Goal: Task Accomplishment & Management: Use online tool/utility

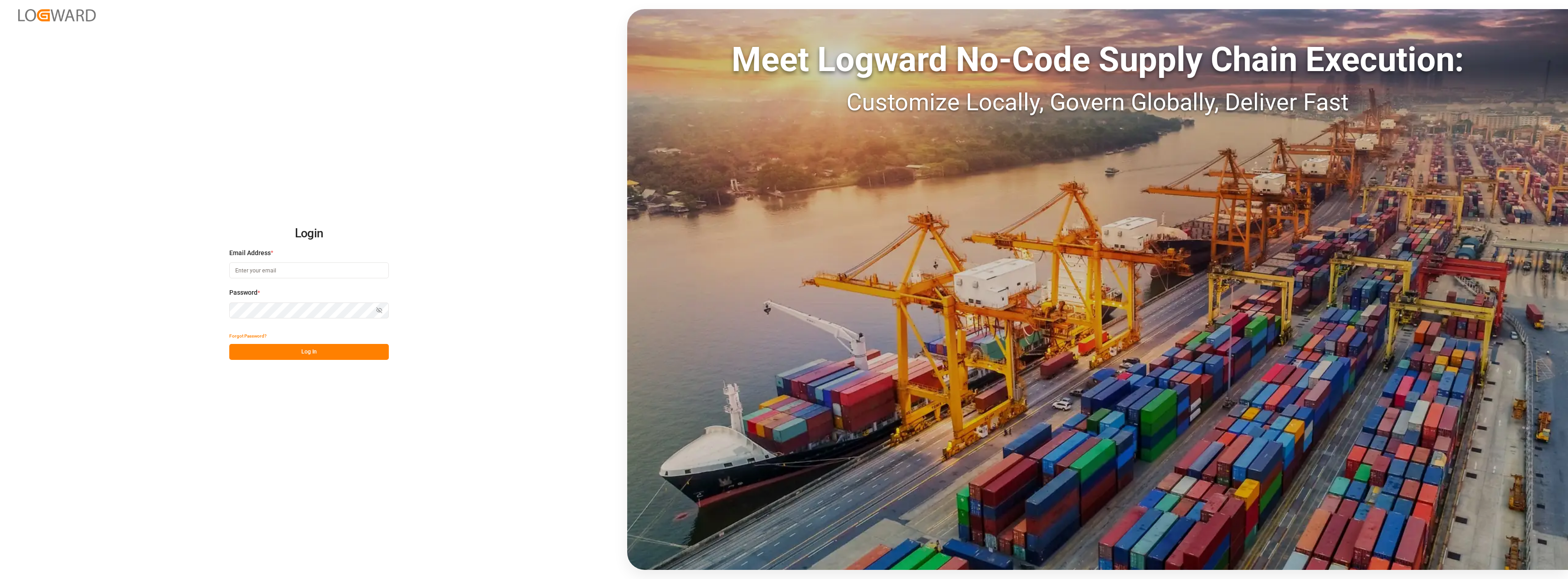
click at [268, 273] on input at bounding box center [309, 270] width 159 height 16
type input "[PERSON_NAME][EMAIL_ADDRESS][PERSON_NAME][DOMAIN_NAME]"
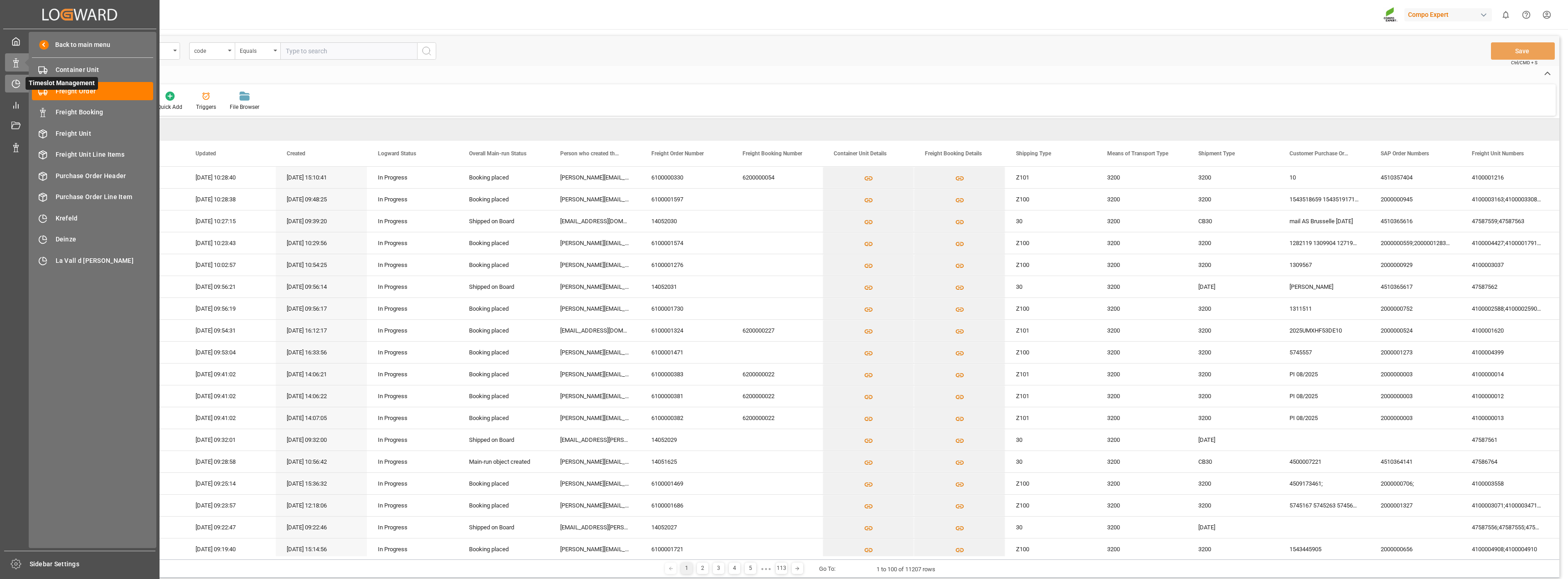
click at [13, 85] on icon at bounding box center [16, 85] width 8 height 8
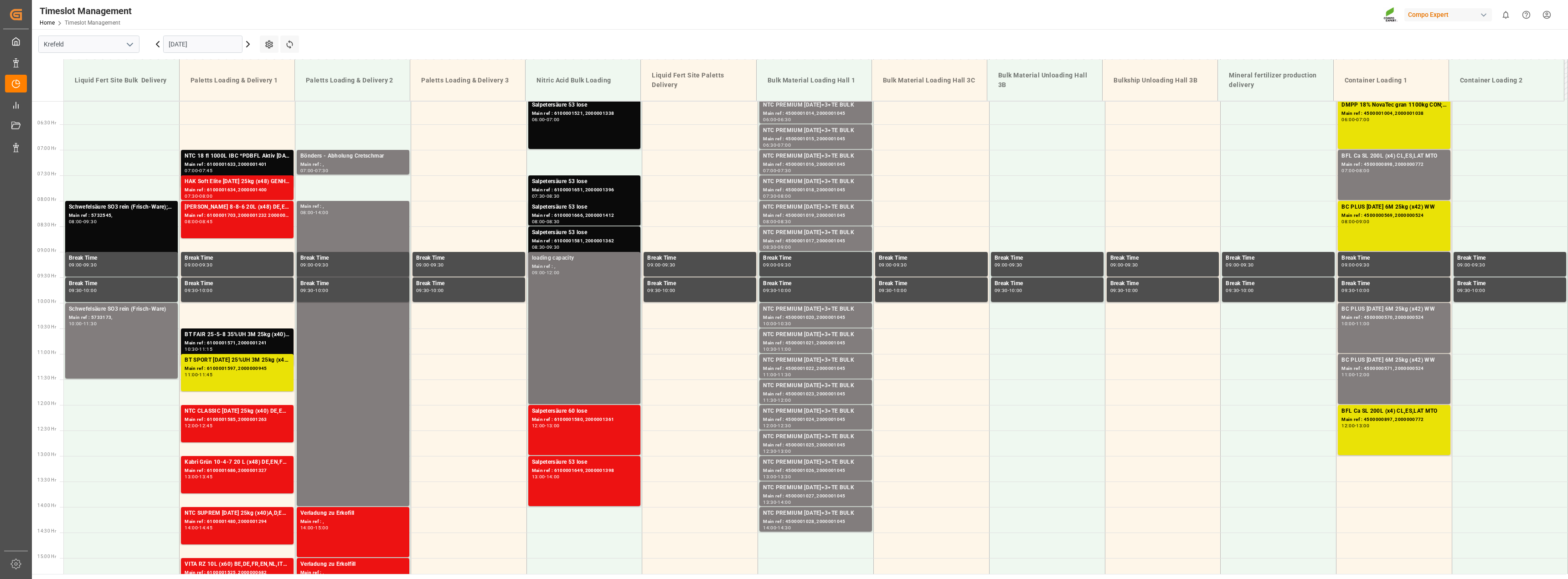
scroll to position [286, 0]
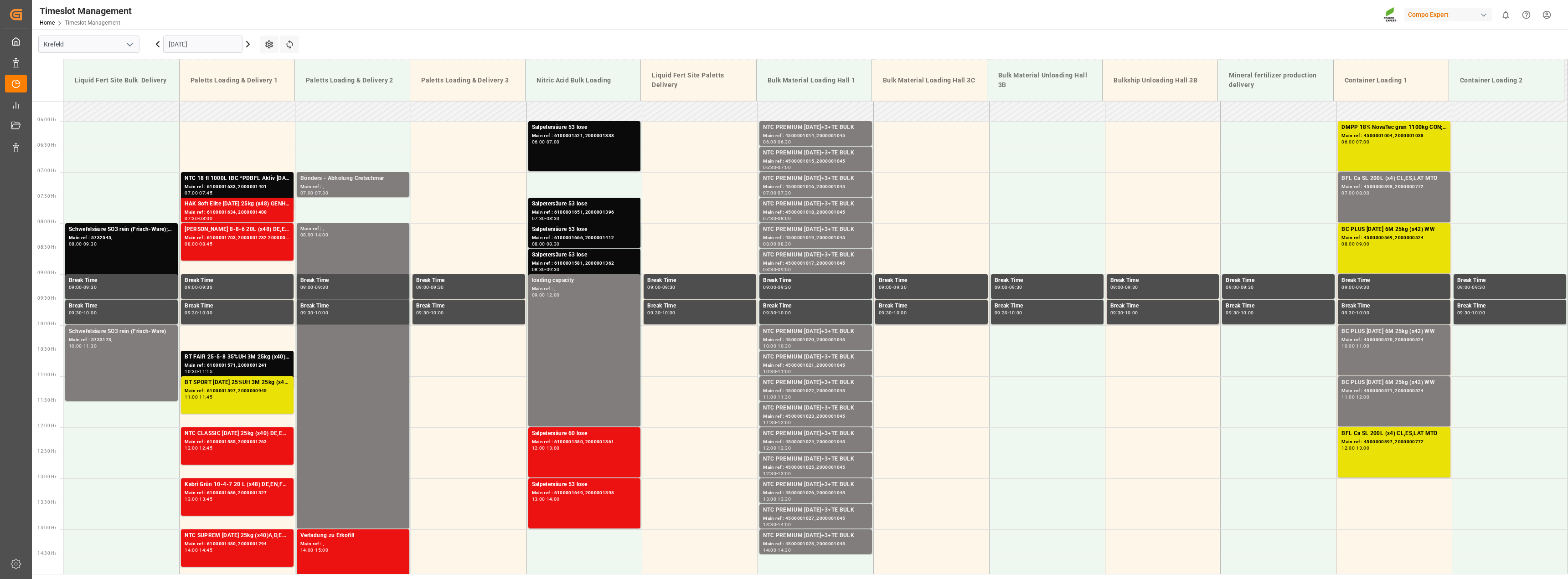
click at [213, 46] on input "[DATE]" at bounding box center [203, 44] width 79 height 18
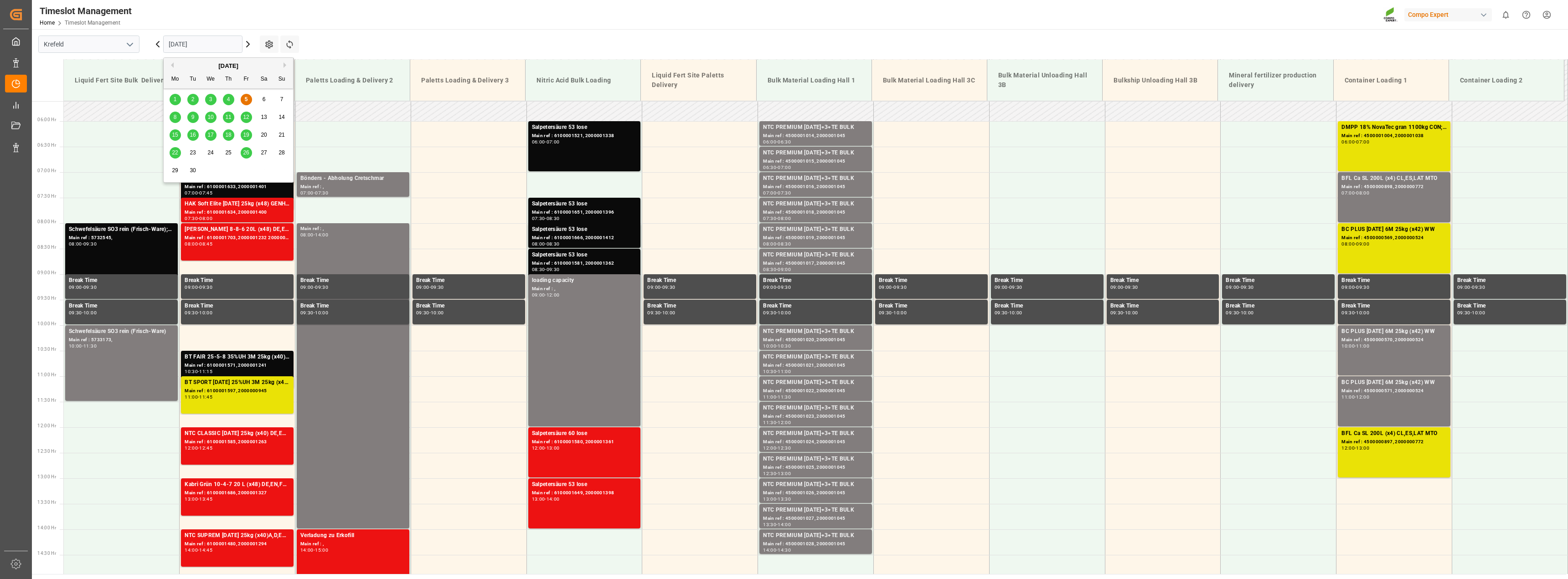
click at [176, 117] on span "8" at bounding box center [175, 117] width 3 height 6
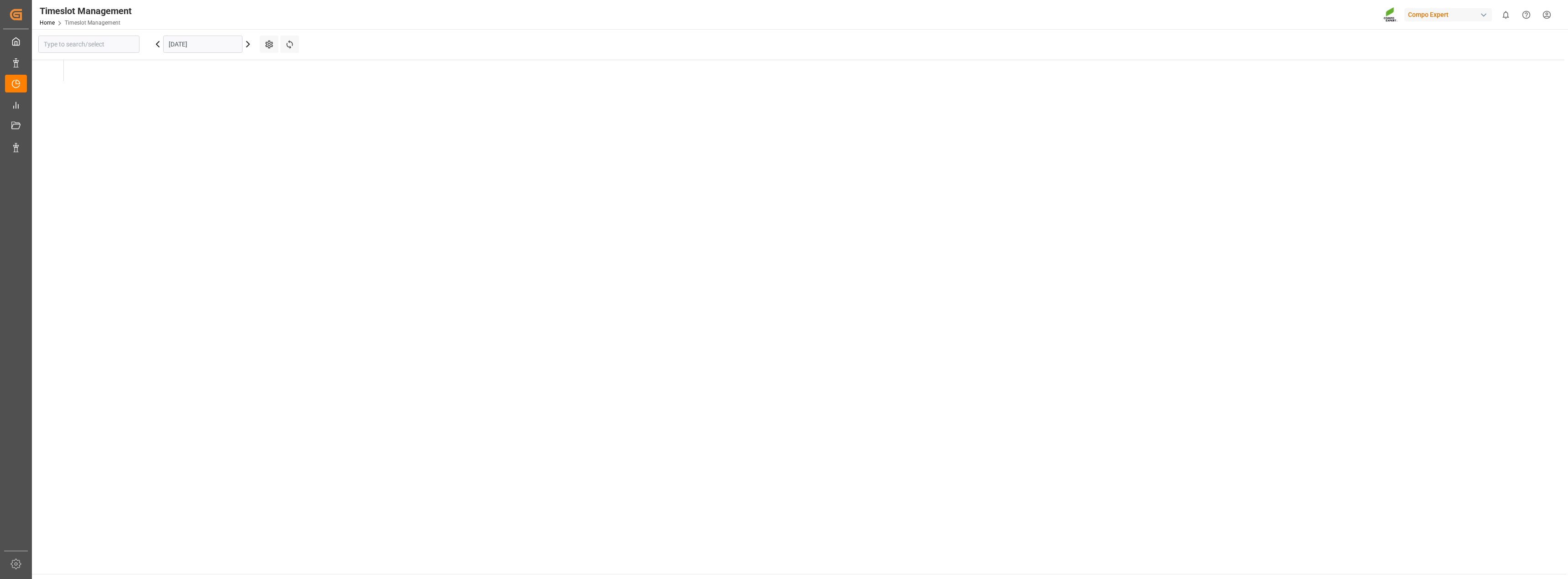
type input "Krefeld"
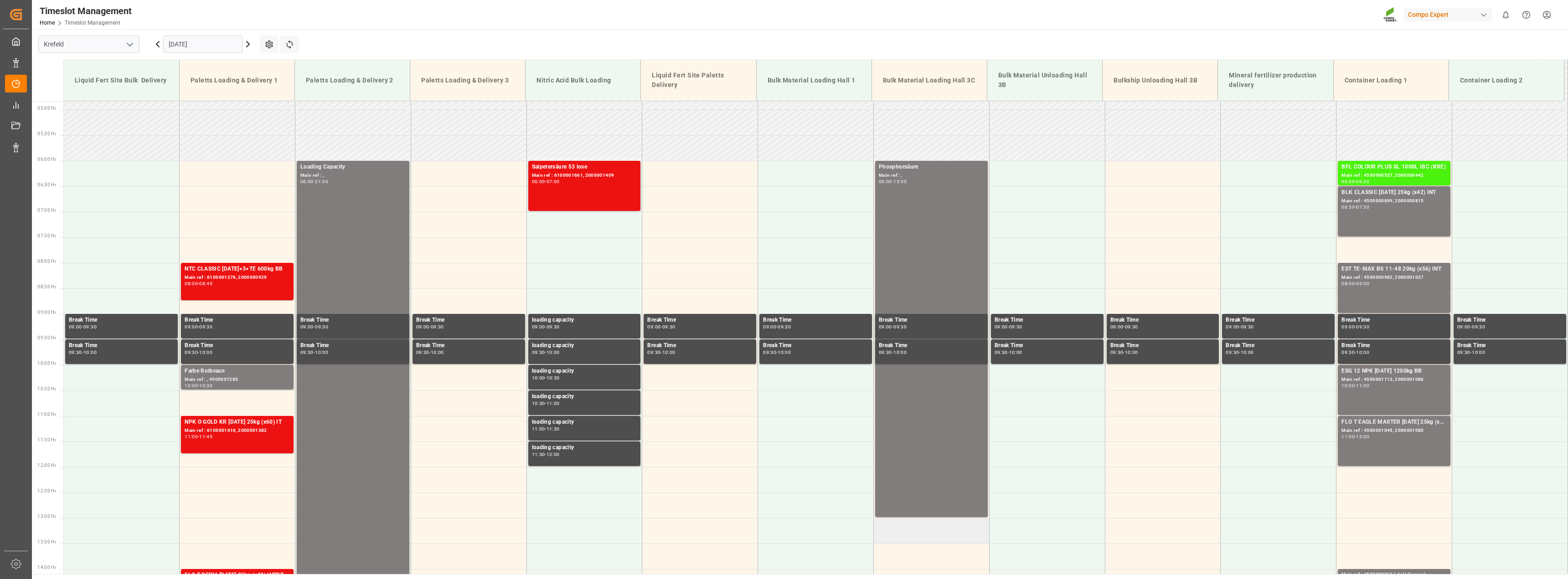
scroll to position [241, 0]
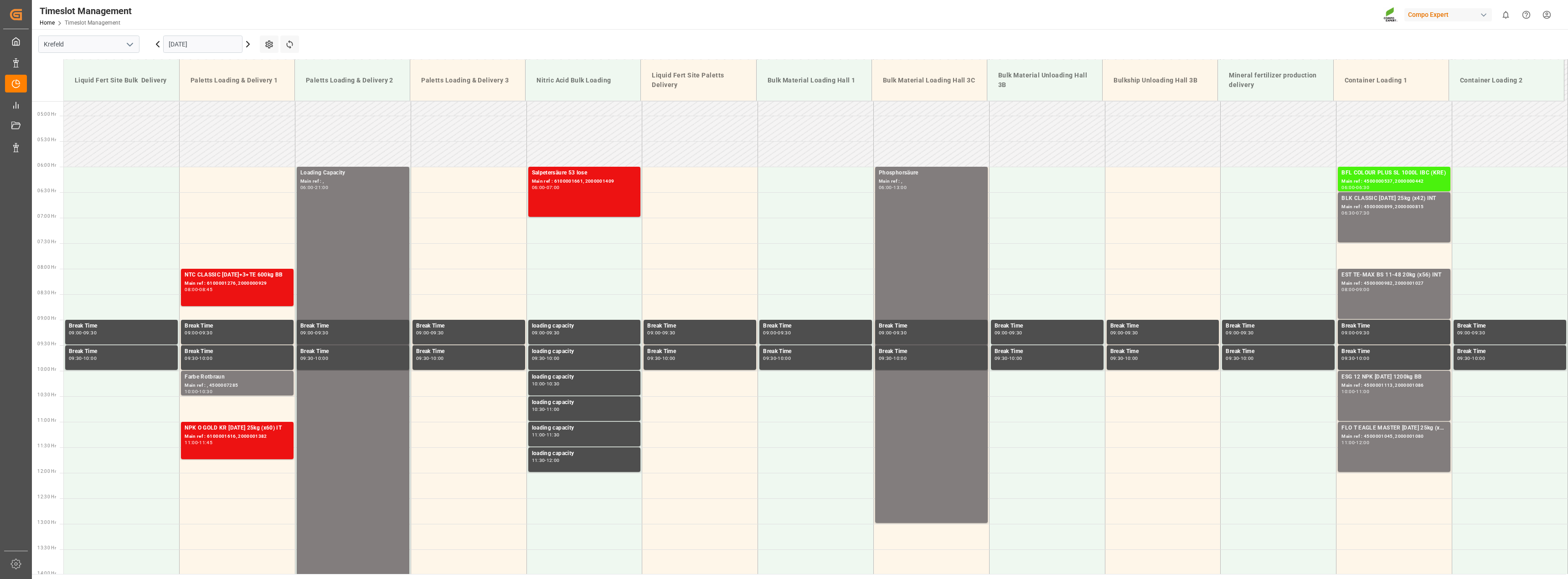
click at [250, 46] on icon at bounding box center [248, 44] width 11 height 11
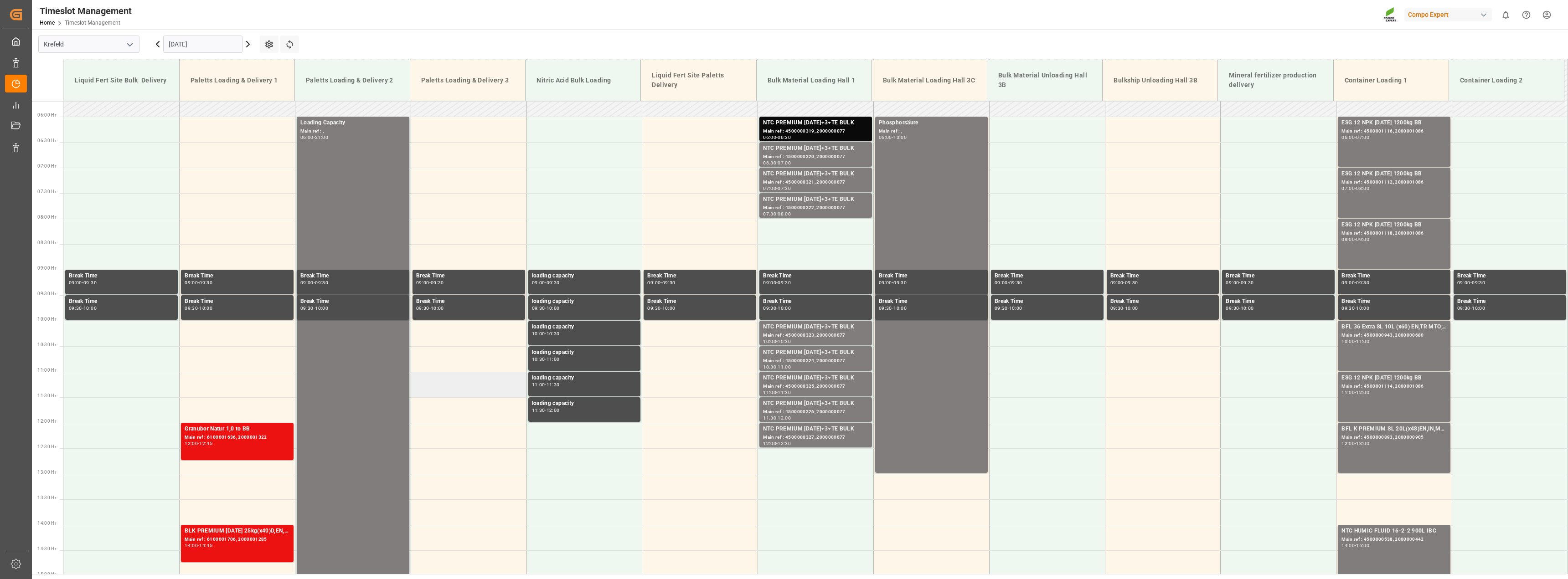
scroll to position [286, 0]
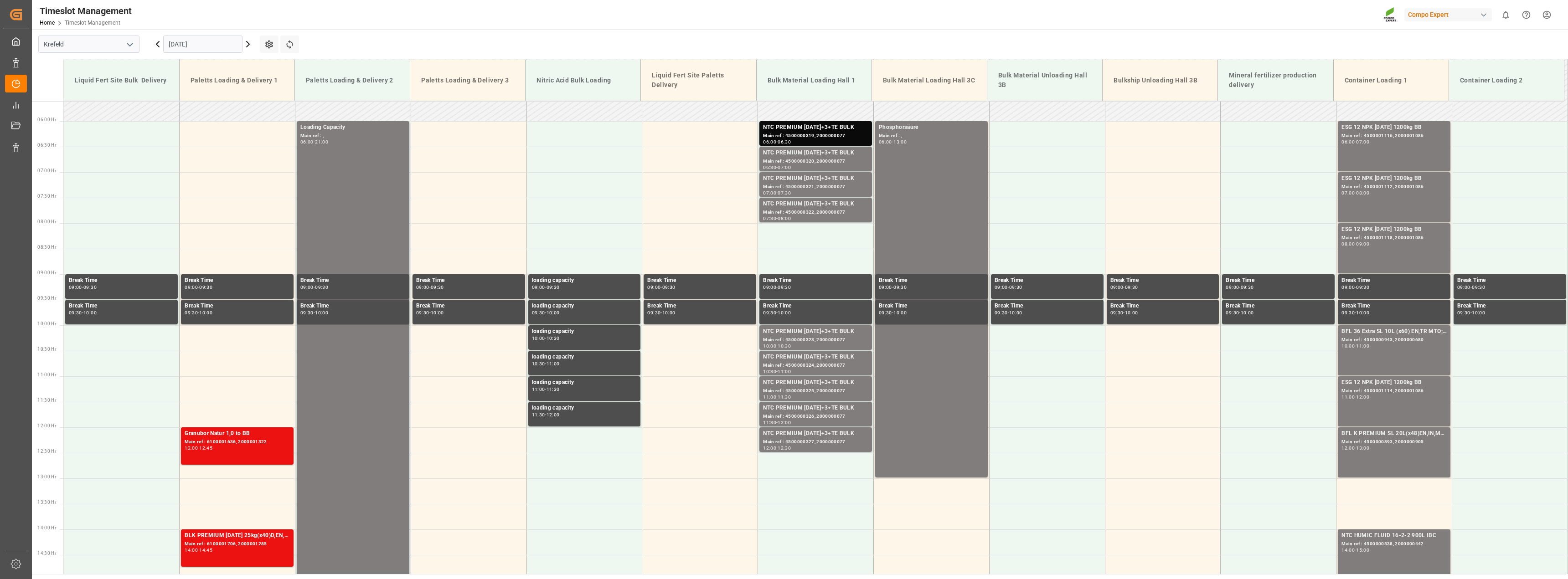
click at [248, 46] on icon at bounding box center [248, 43] width 3 height 5
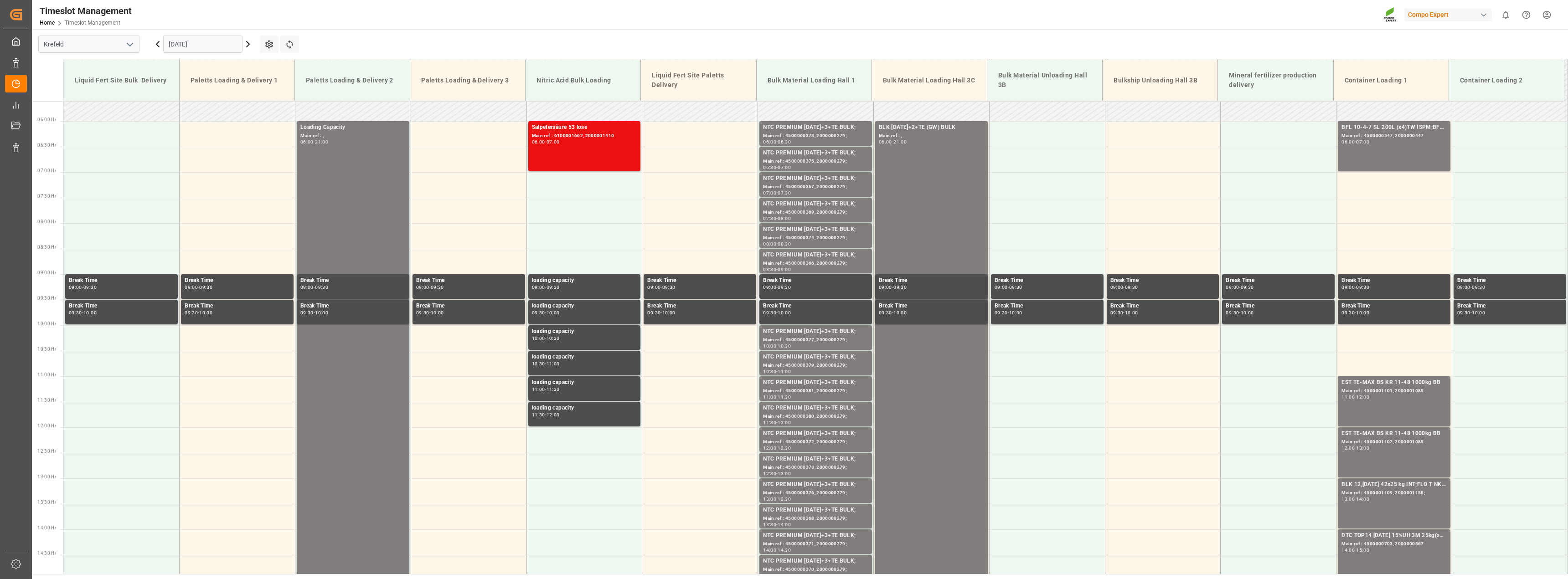
click at [247, 46] on icon at bounding box center [248, 43] width 3 height 5
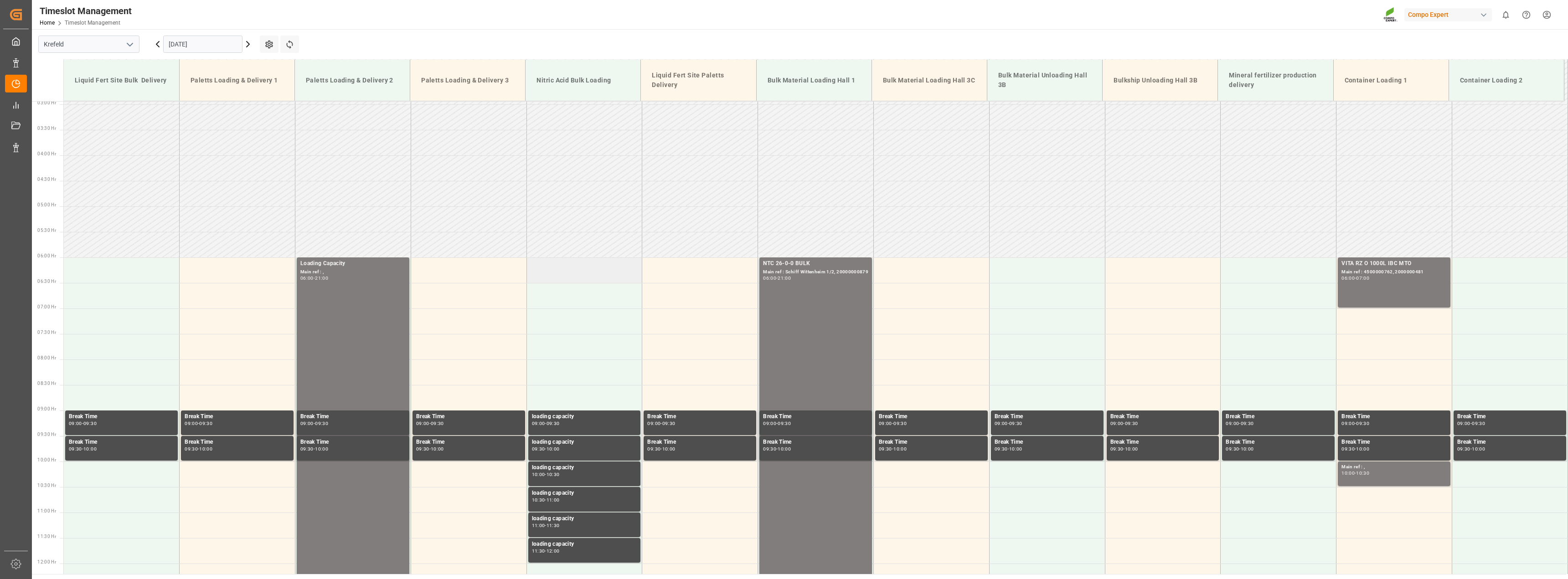
scroll to position [149, 0]
click at [245, 44] on icon at bounding box center [248, 44] width 11 height 11
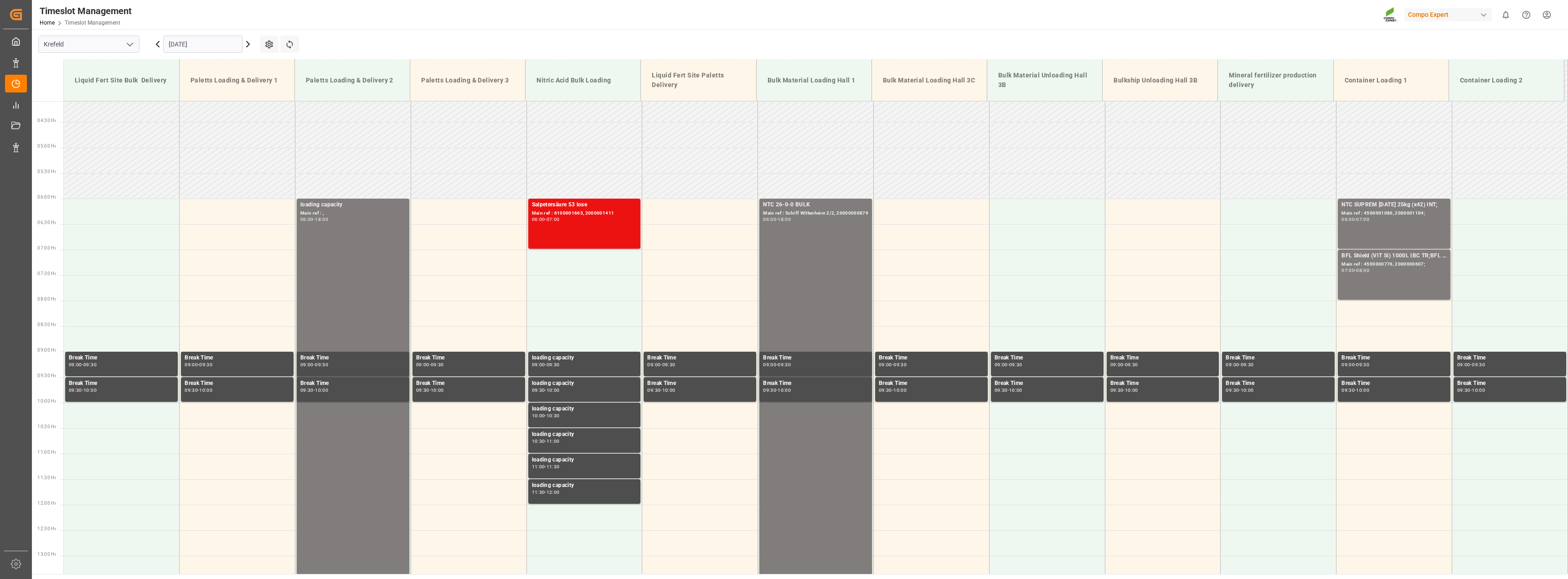
scroll to position [195, 0]
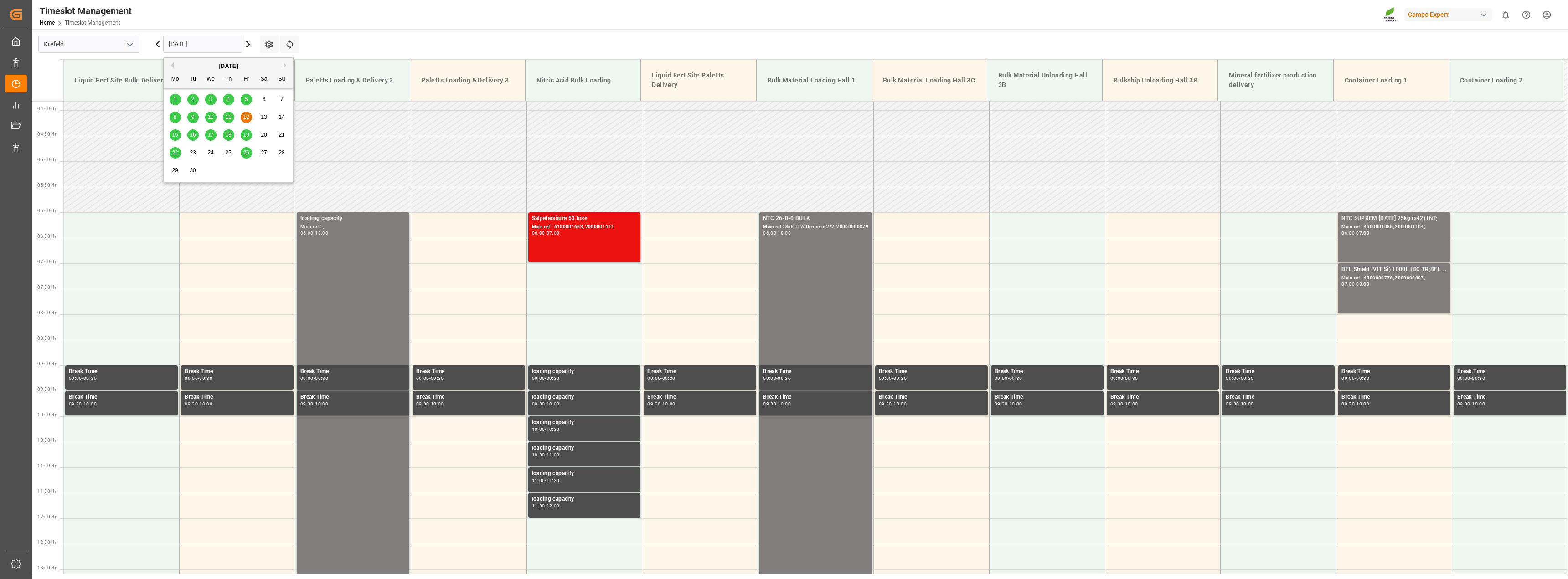
click at [194, 40] on input "[DATE]" at bounding box center [203, 44] width 79 height 18
click at [173, 136] on span "15" at bounding box center [175, 135] width 6 height 6
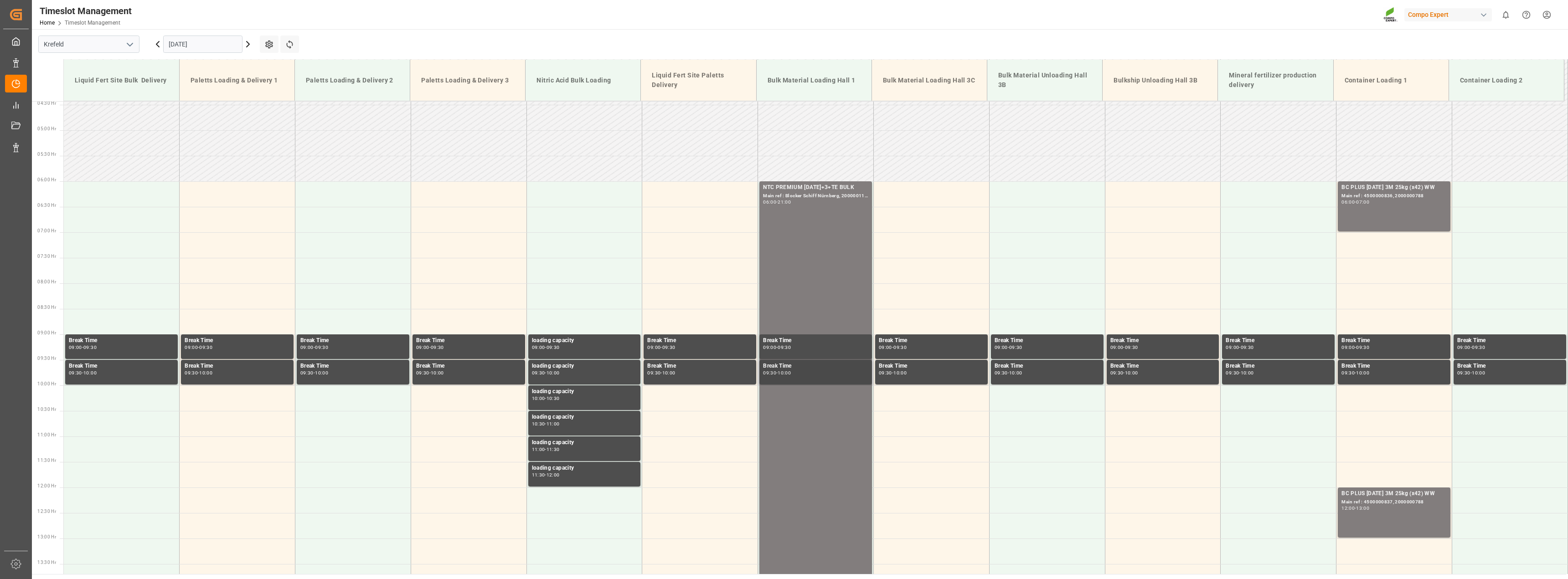
scroll to position [212, 0]
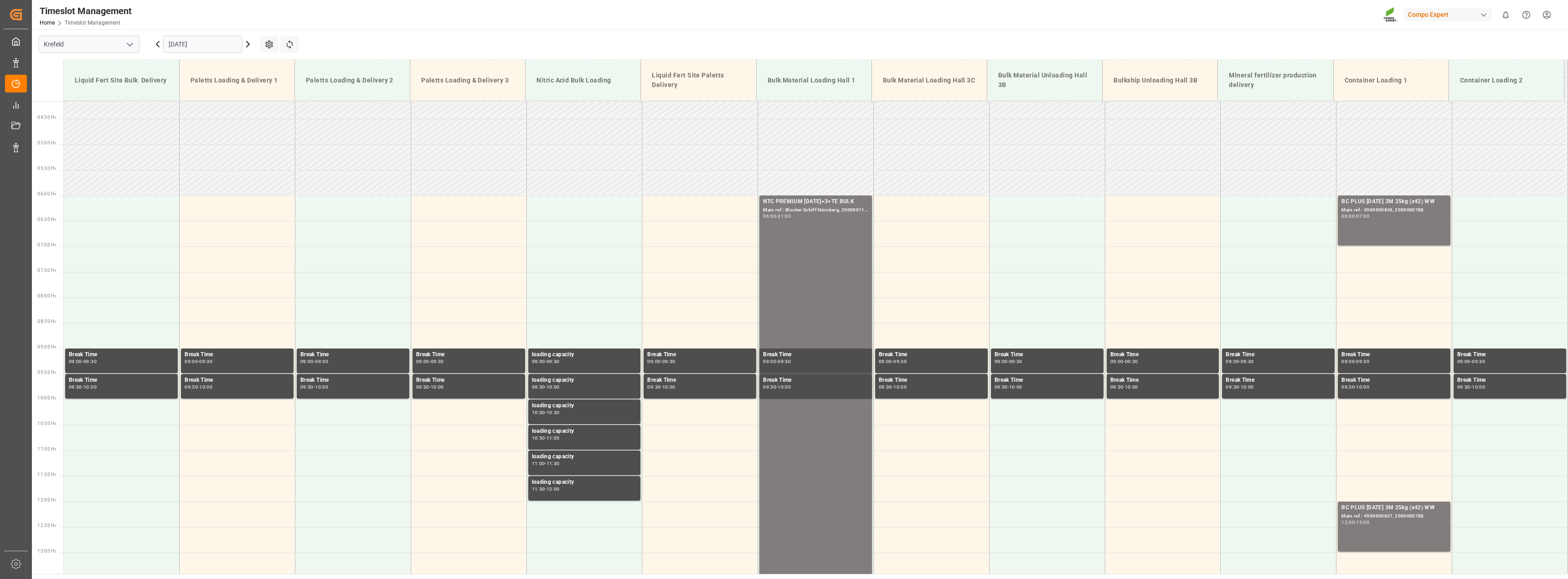
click at [210, 43] on input "[DATE]" at bounding box center [203, 44] width 79 height 18
click at [245, 98] on span "5" at bounding box center [246, 99] width 3 height 6
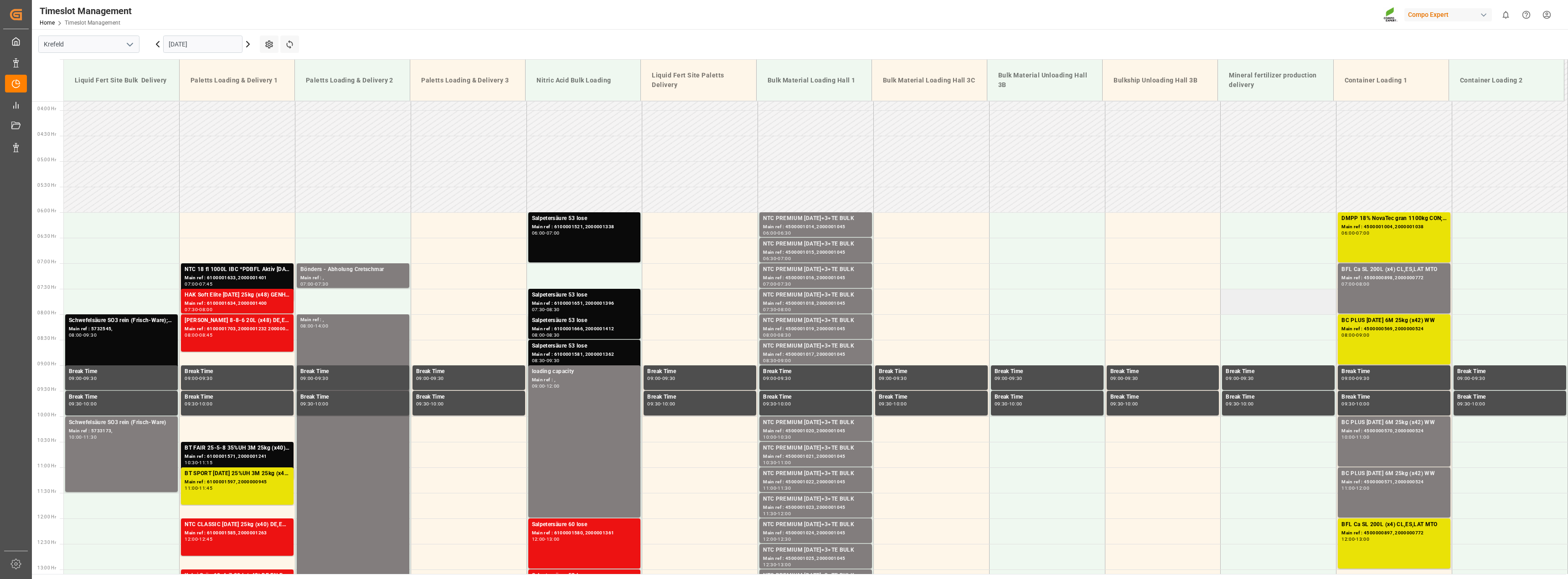
scroll to position [331, 0]
